Goal: Use online tool/utility: Utilize a website feature to perform a specific function

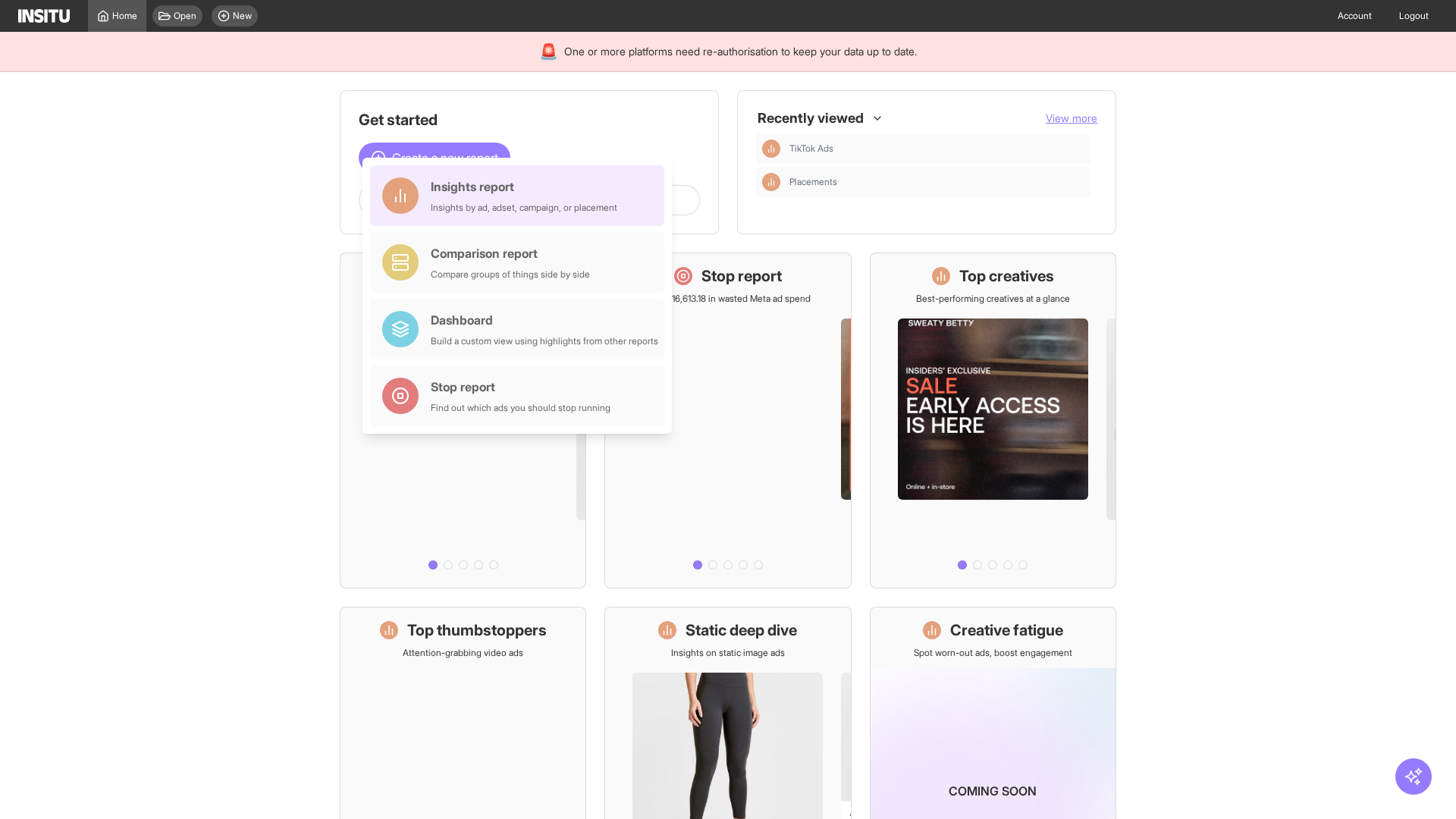
click at [521, 196] on div "Insights report Insights by ad, adset, campaign, or placement" at bounding box center [524, 196] width 187 height 37
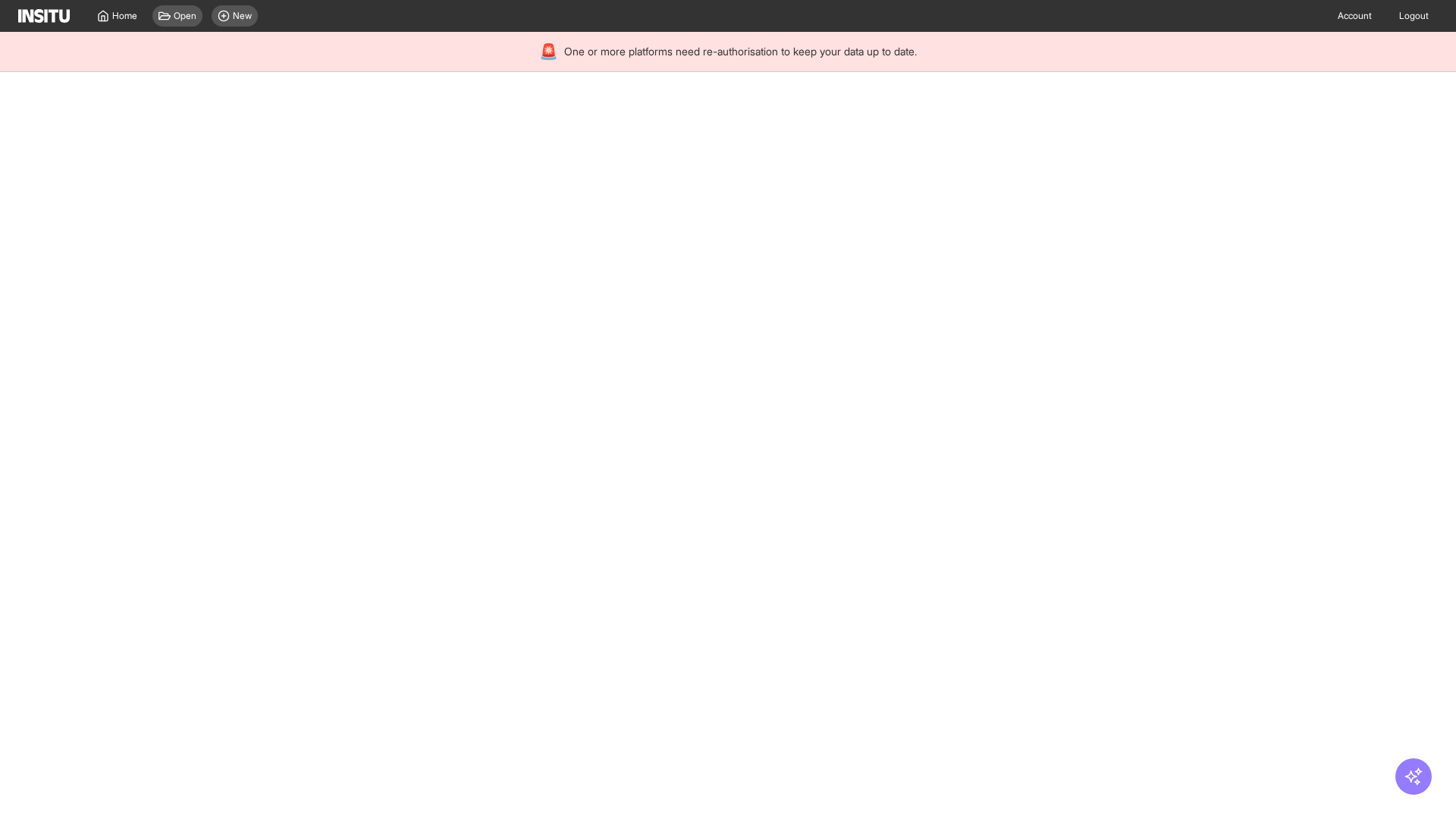
select select "**"
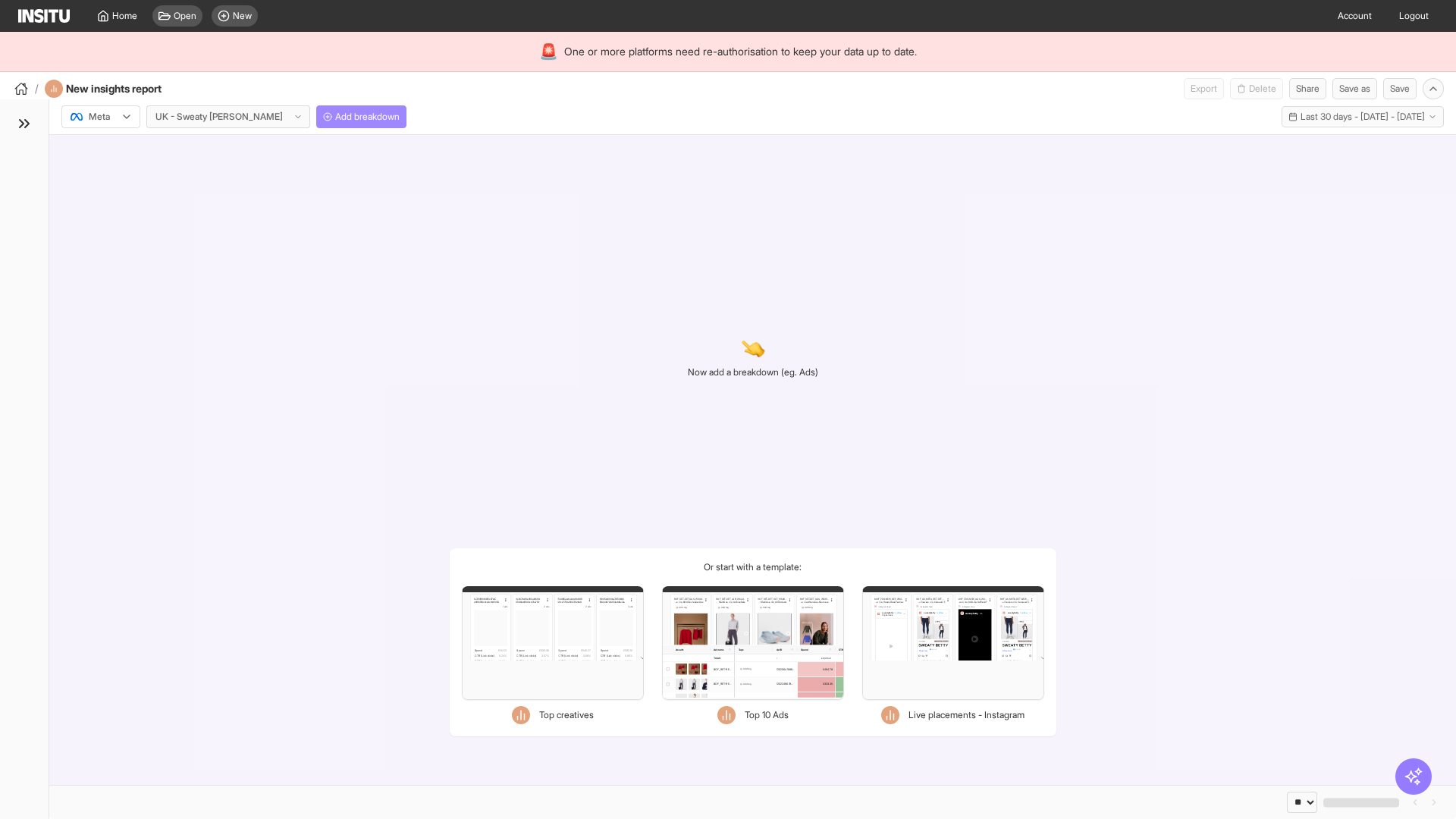
click at [335, 117] on span "Add breakdown" at bounding box center [367, 117] width 64 height 12
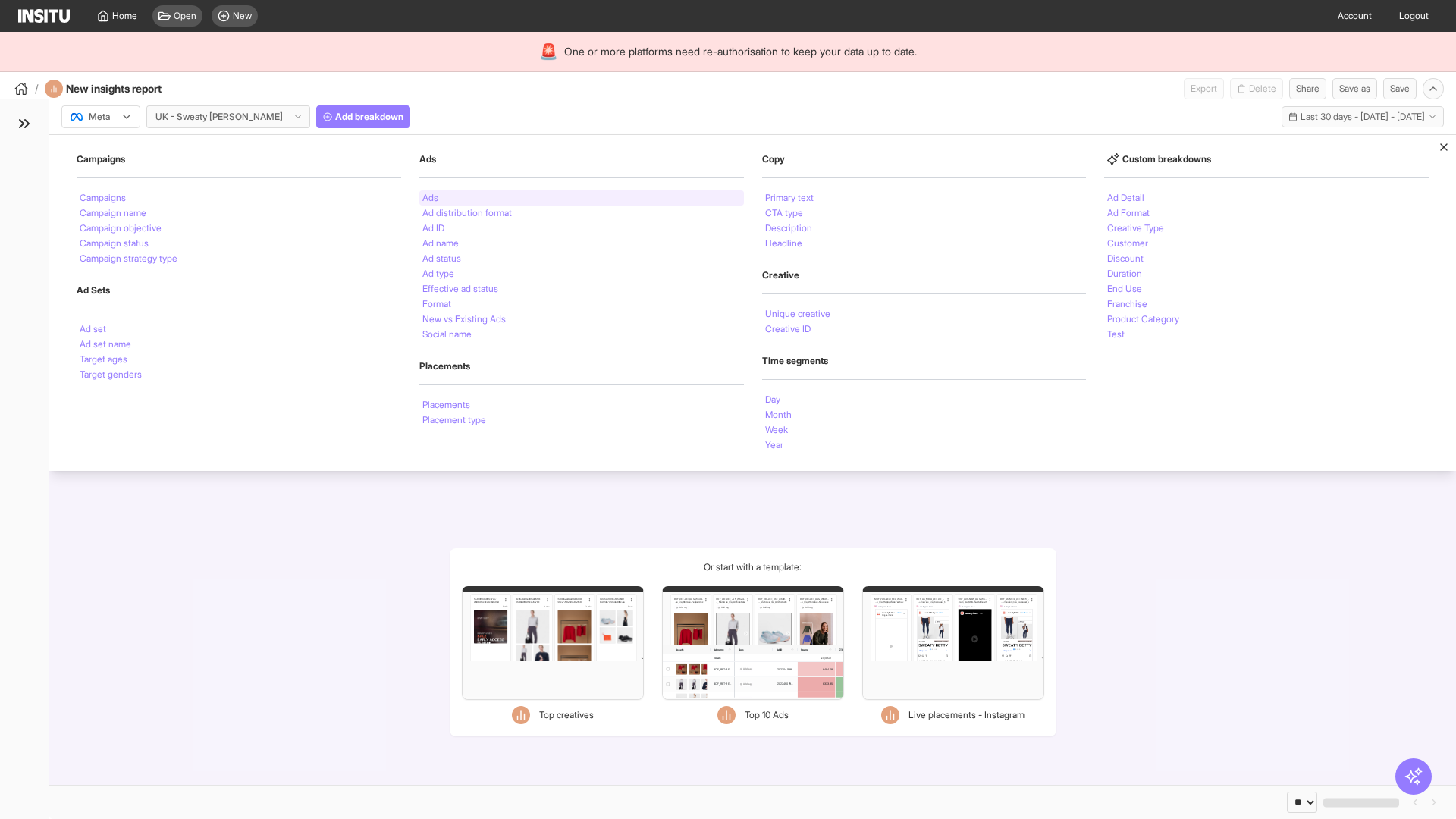
click at [430, 198] on li "Ads" at bounding box center [431, 197] width 16 height 9
